Goal: Task Accomplishment & Management: Manage account settings

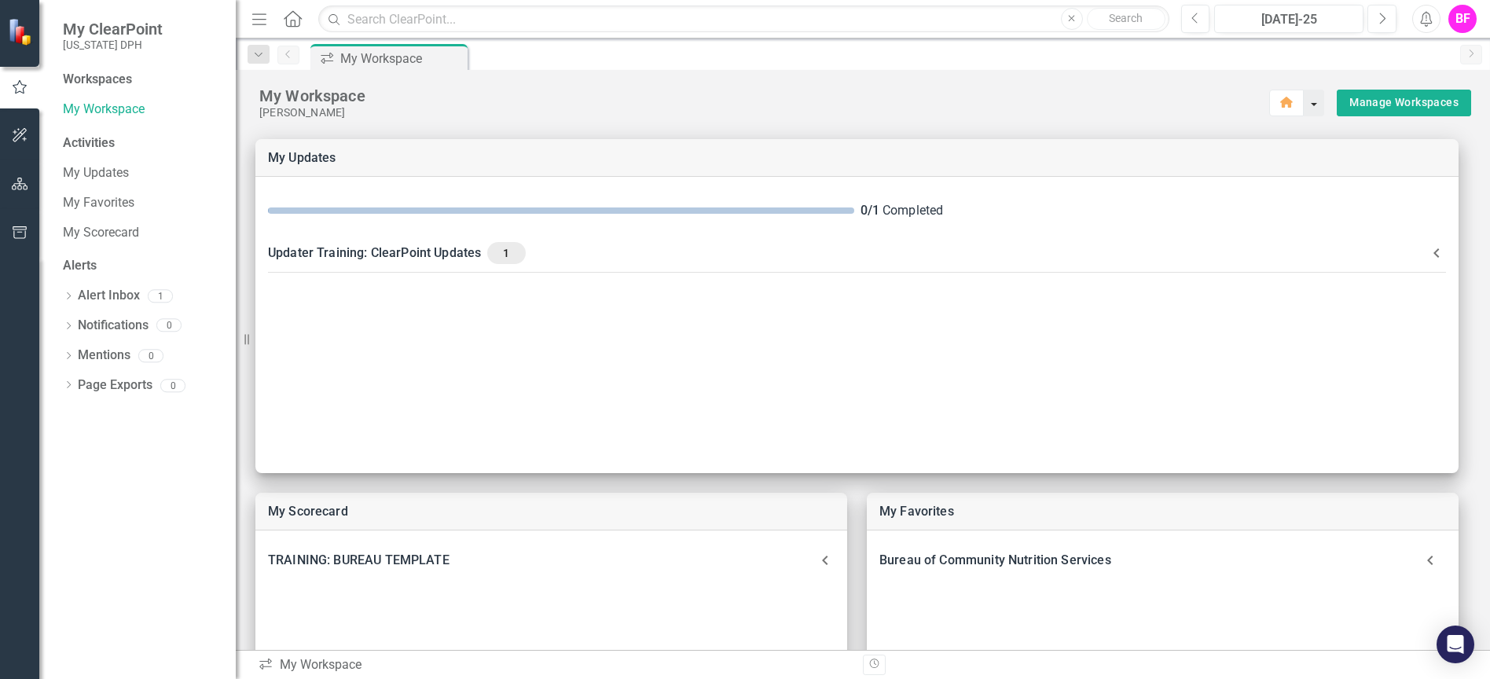
click at [1306, 103] on button "button" at bounding box center [1314, 103] width 20 height 27
click at [1304, 102] on button "button" at bounding box center [1314, 103] width 20 height 27
click at [1282, 99] on icon "button" at bounding box center [1288, 102] width 13 height 11
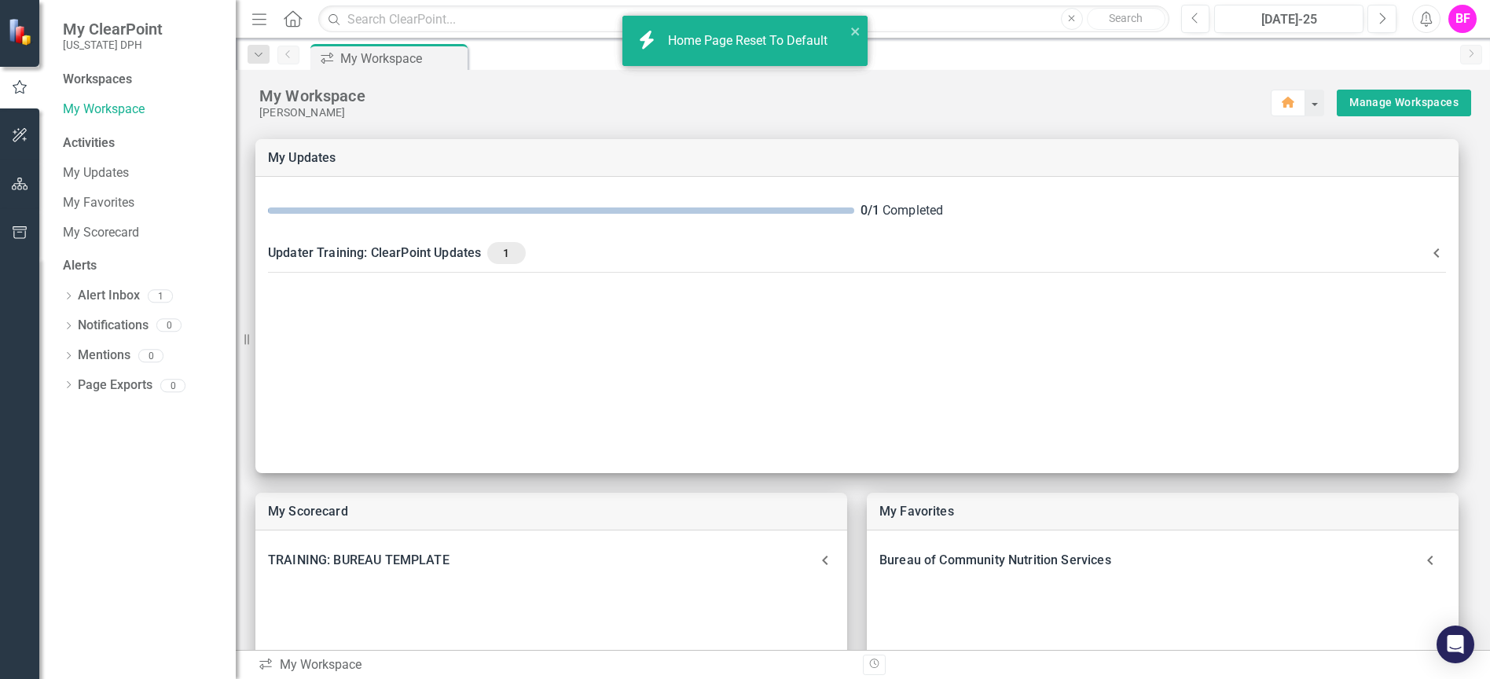
click at [856, 25] on icon "close" at bounding box center [855, 31] width 11 height 13
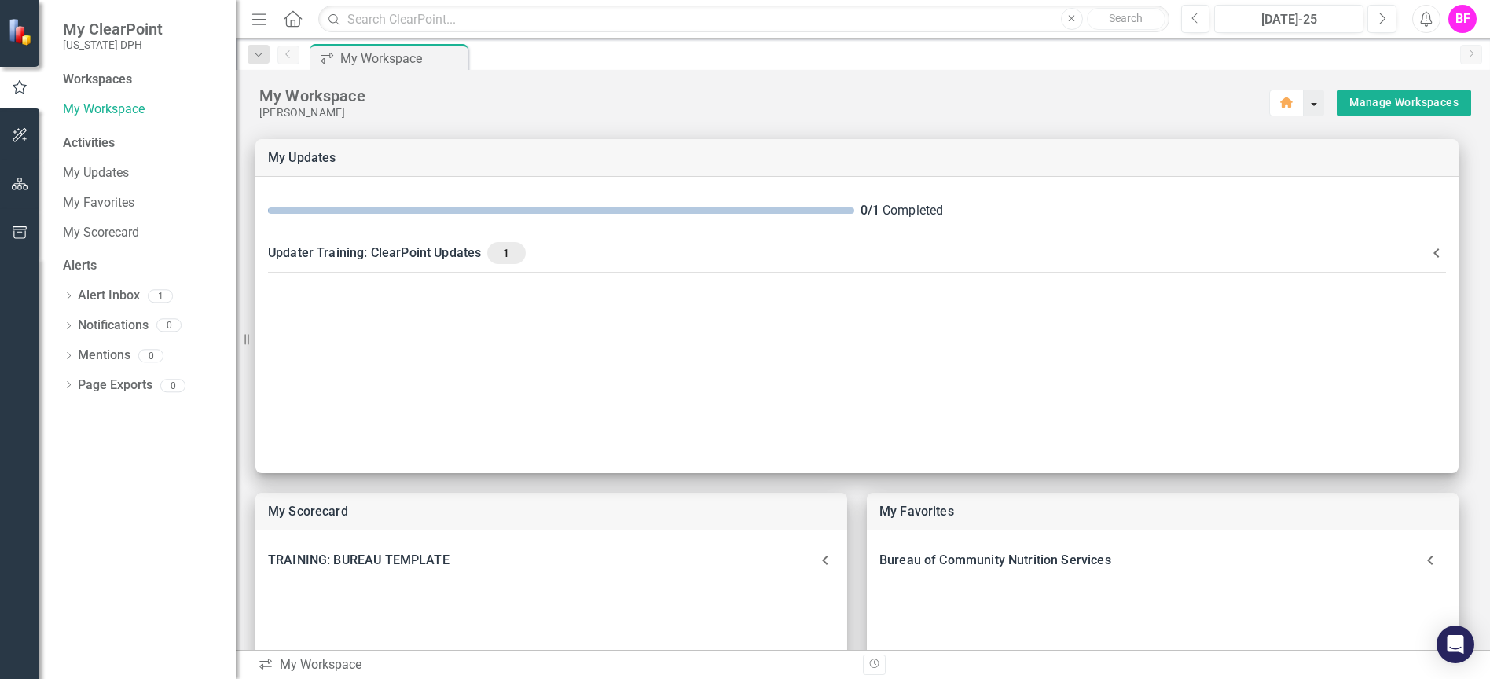
click at [1305, 106] on button "button" at bounding box center [1314, 103] width 20 height 27
click at [1118, 115] on div "[PERSON_NAME]" at bounding box center [764, 112] width 1011 height 13
click at [101, 170] on link "My Updates" at bounding box center [141, 173] width 157 height 18
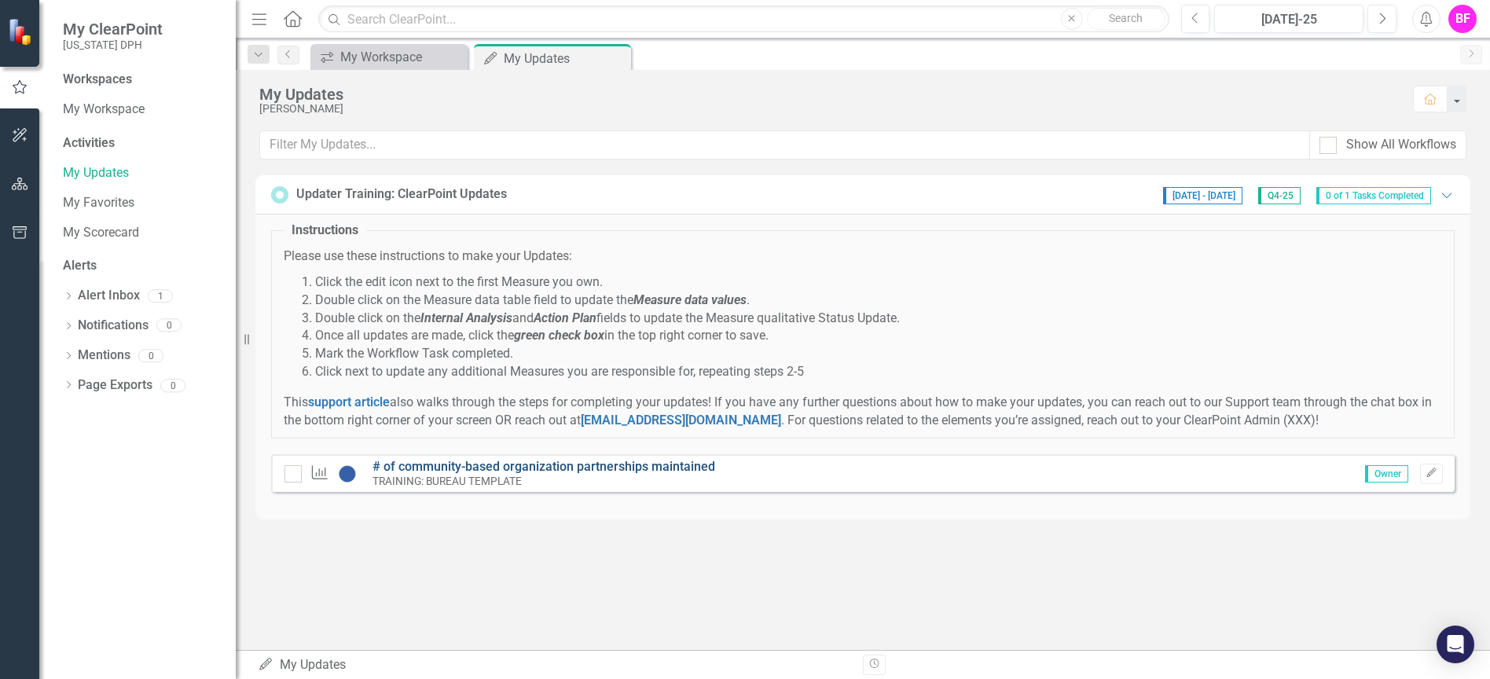
click at [621, 462] on link "# of community-based organization partnerships maintained" at bounding box center [543, 466] width 343 height 15
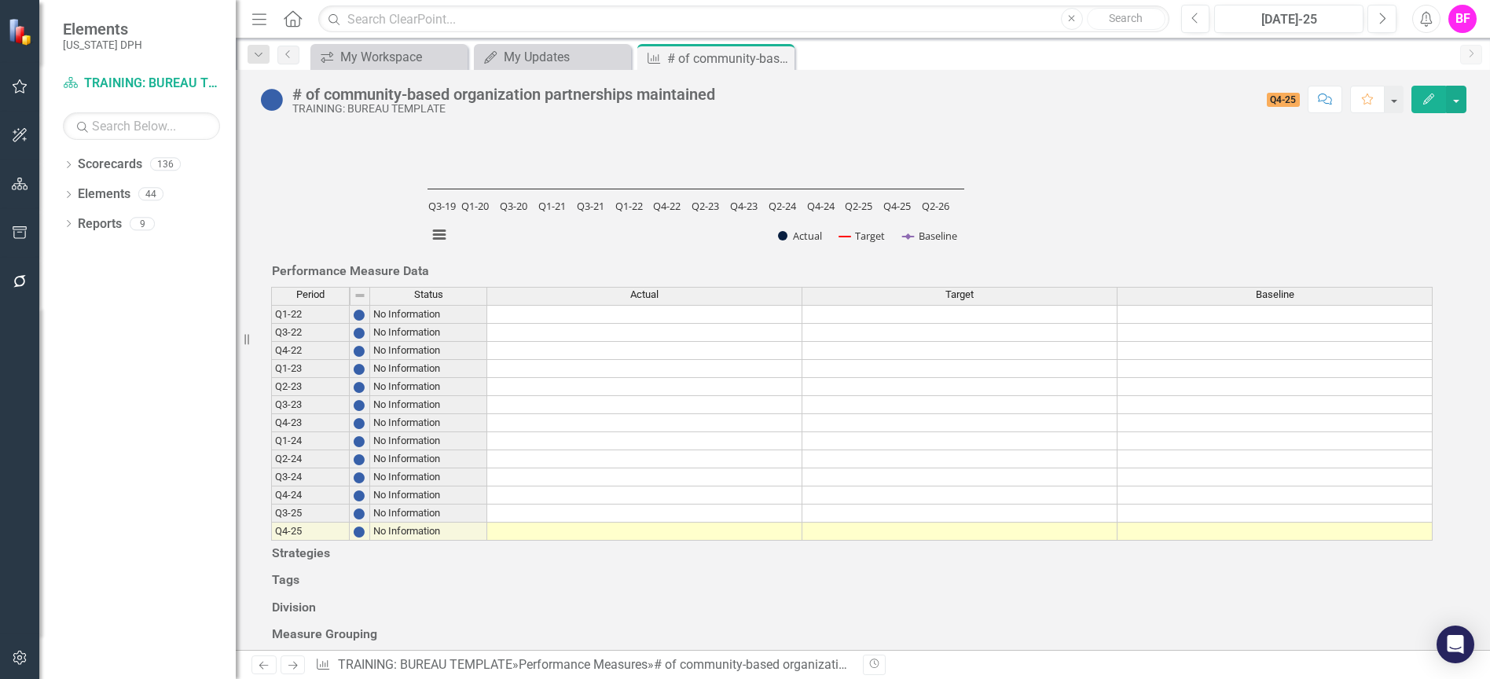
scroll to position [589, 0]
click at [67, 190] on div "Dropdown" at bounding box center [68, 195] width 11 height 13
click at [68, 166] on icon "Dropdown" at bounding box center [68, 166] width 11 height 9
click at [59, 189] on icon "Dropdown" at bounding box center [53, 193] width 12 height 9
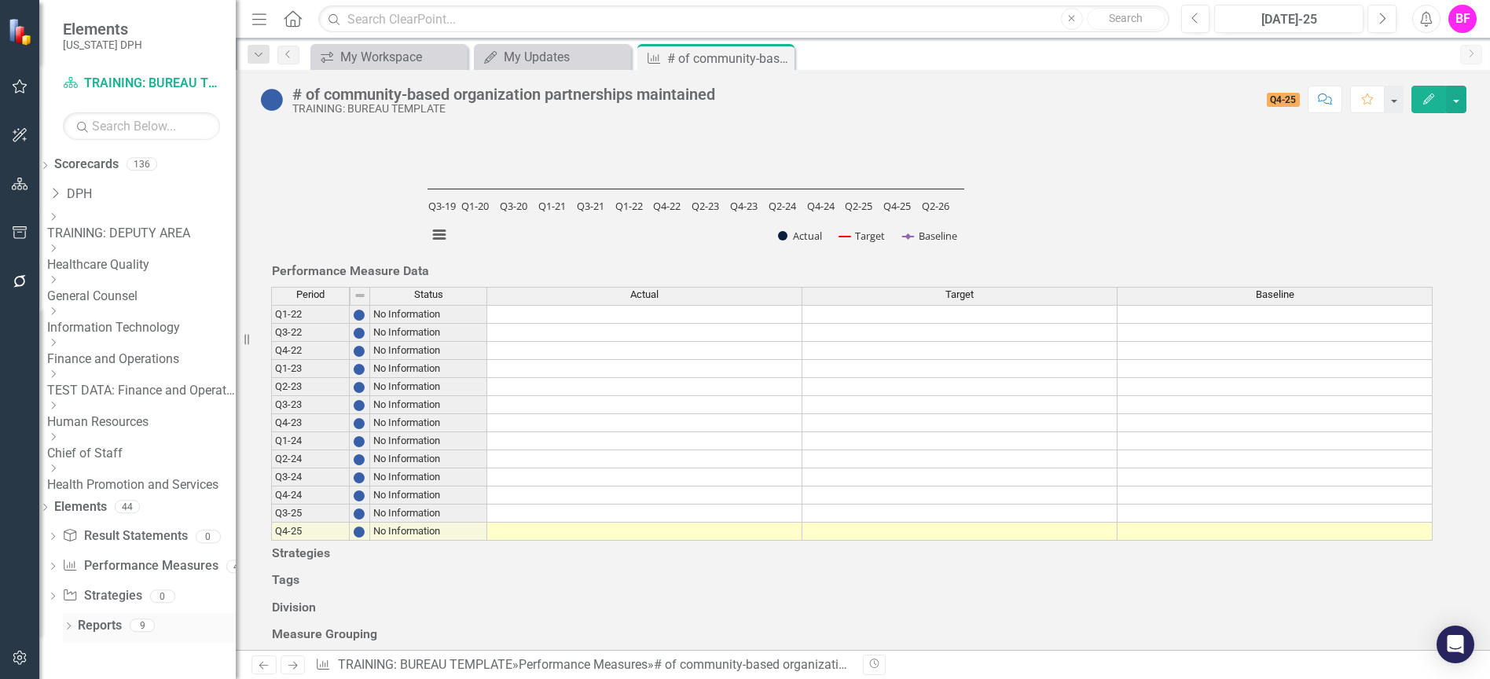
click at [71, 623] on icon "Dropdown" at bounding box center [68, 627] width 11 height 9
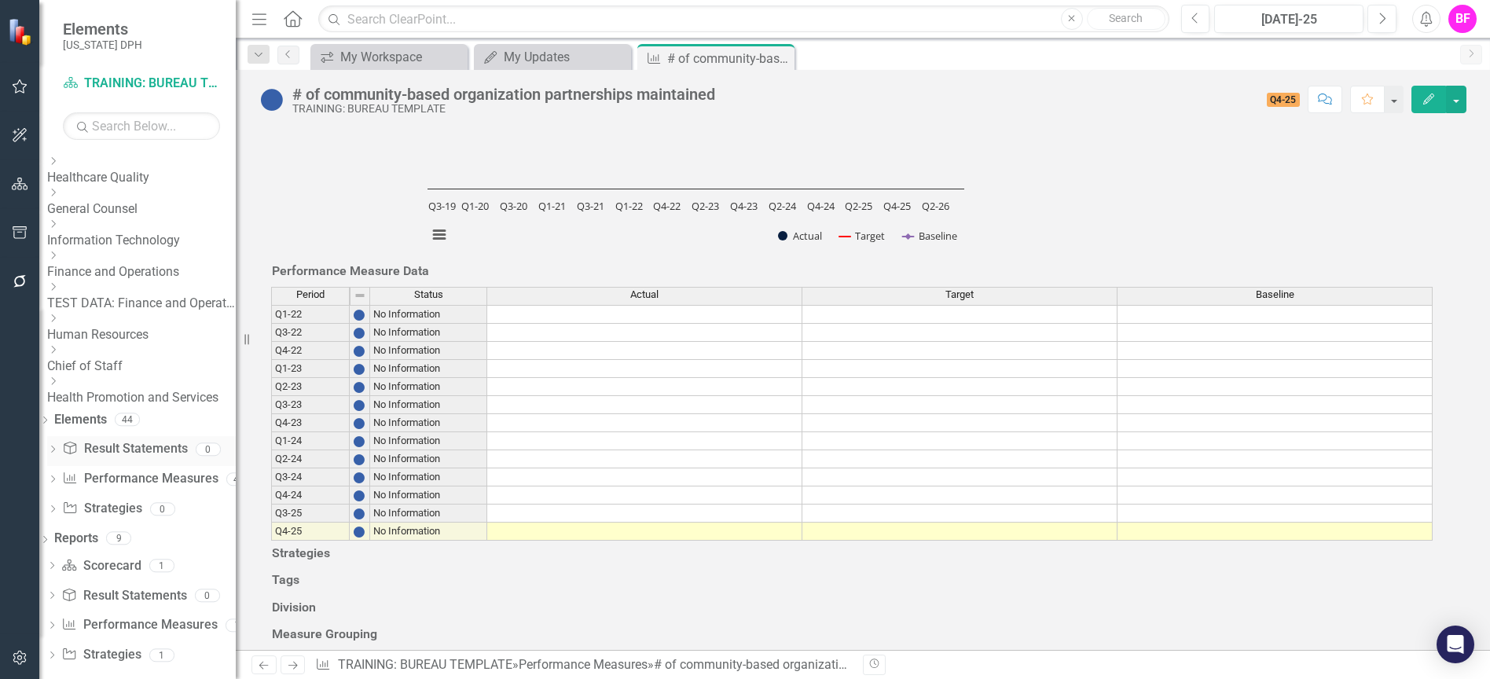
scroll to position [89, 0]
click at [1460, 19] on div "BF" at bounding box center [1462, 19] width 28 height 28
click at [1394, 201] on link "Logout Log Out" at bounding box center [1414, 198] width 124 height 29
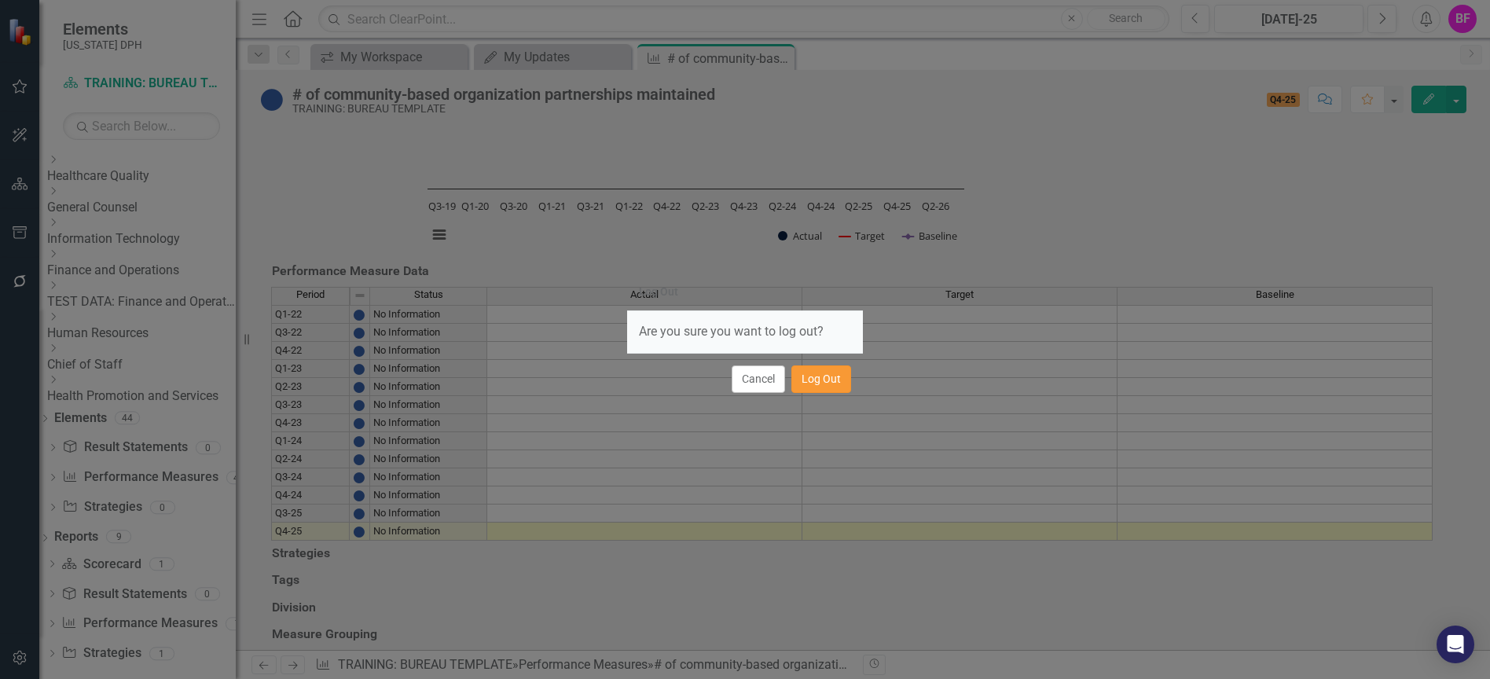
click at [826, 378] on button "Log Out" at bounding box center [821, 379] width 60 height 28
